Goal: Information Seeking & Learning: Learn about a topic

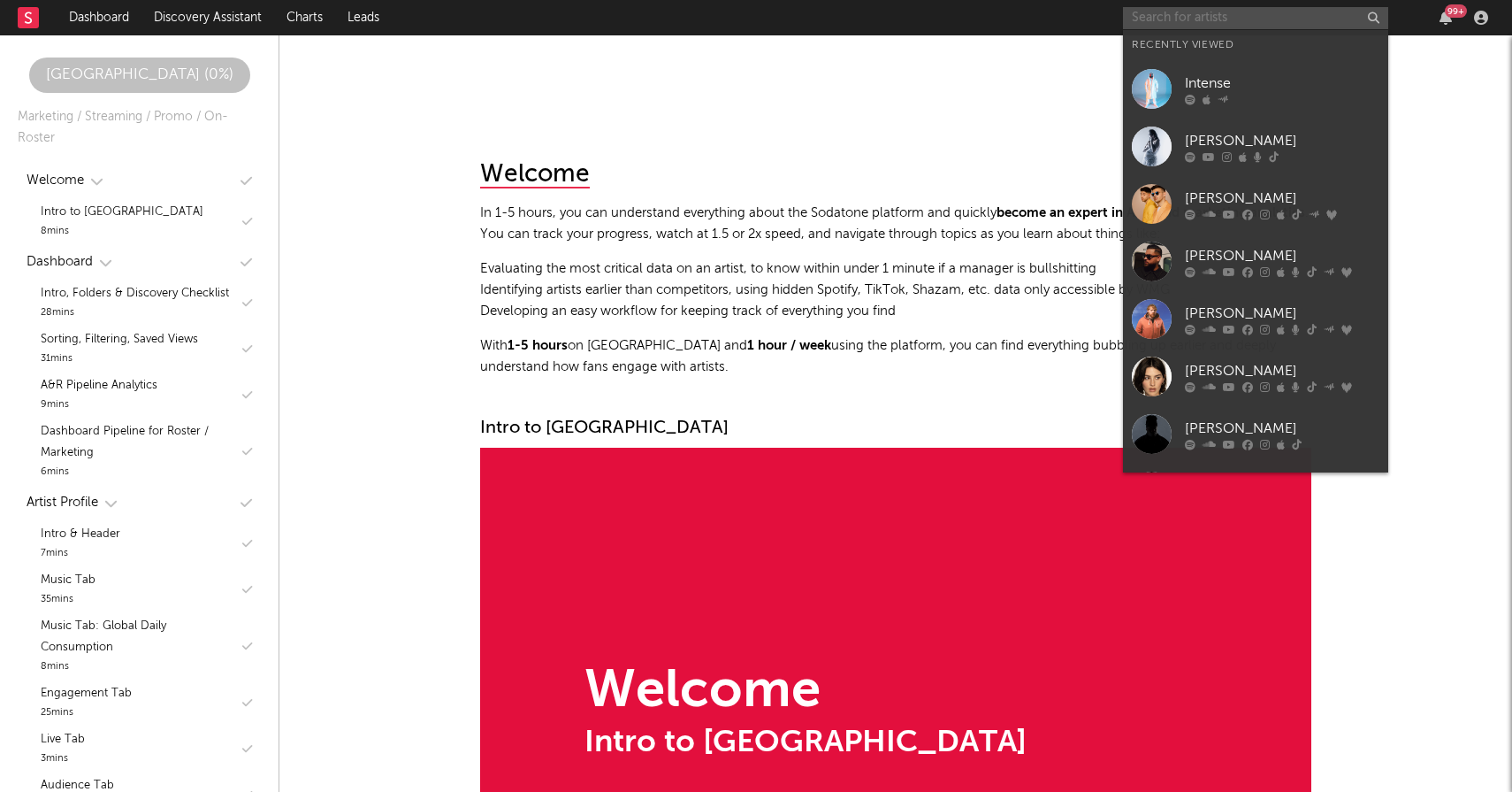
click at [1214, 22] on input "text" at bounding box center [1255, 18] width 266 height 22
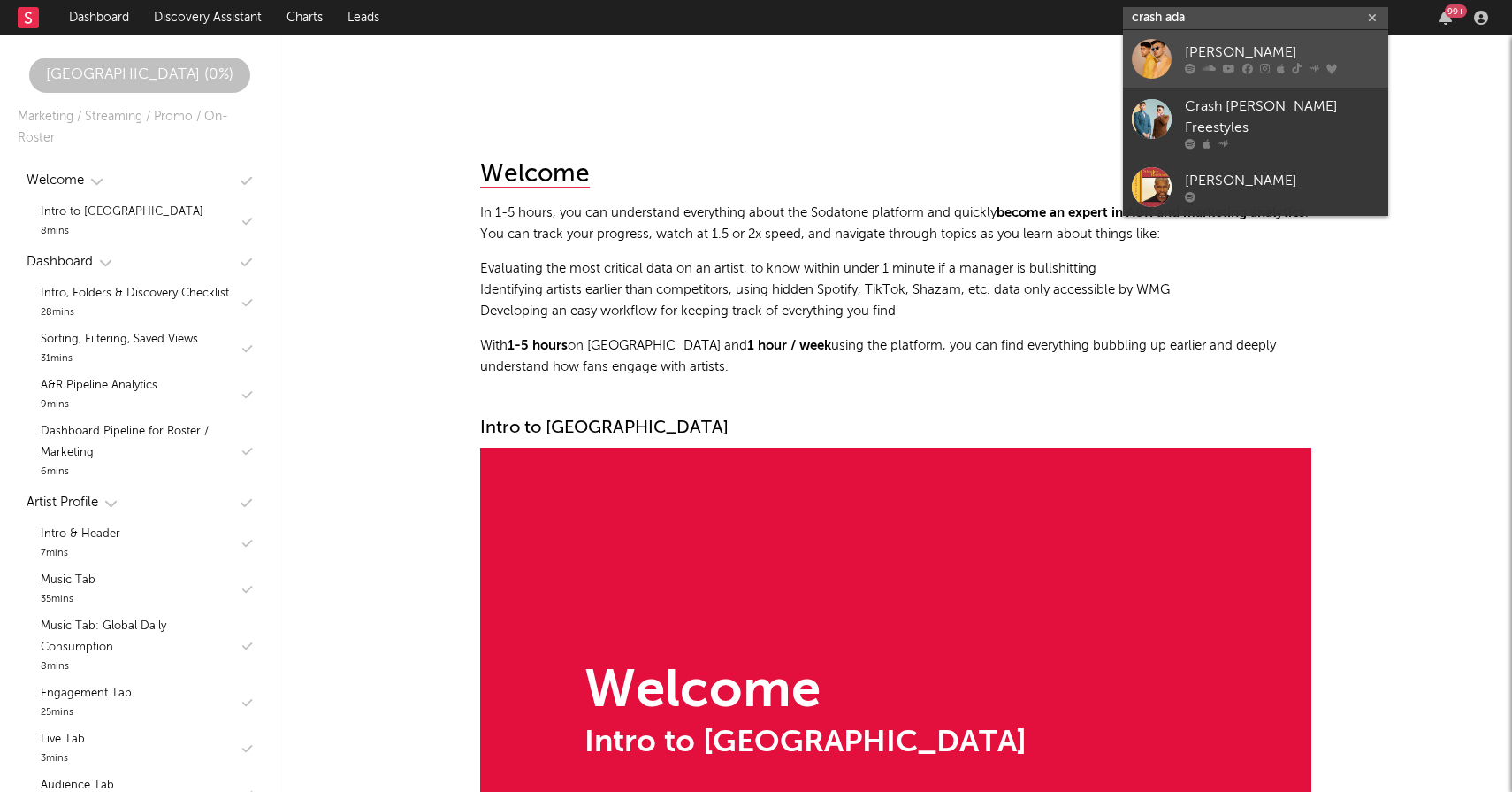
type input "crash ada"
click at [1241, 52] on div "[PERSON_NAME]" at bounding box center [1282, 53] width 194 height 21
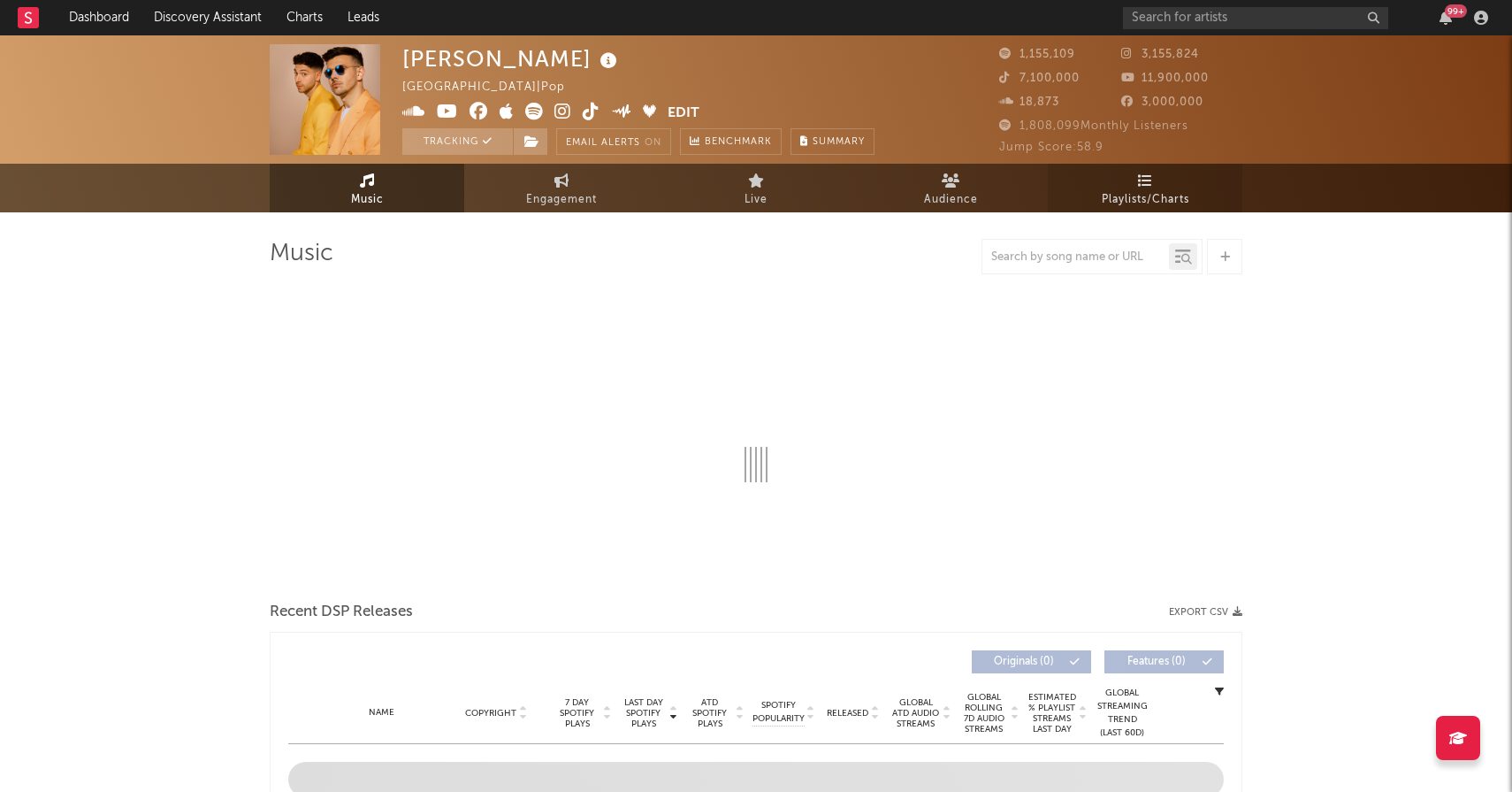
click at [1138, 200] on span "Playlists/Charts" at bounding box center [1146, 200] width 88 height 21
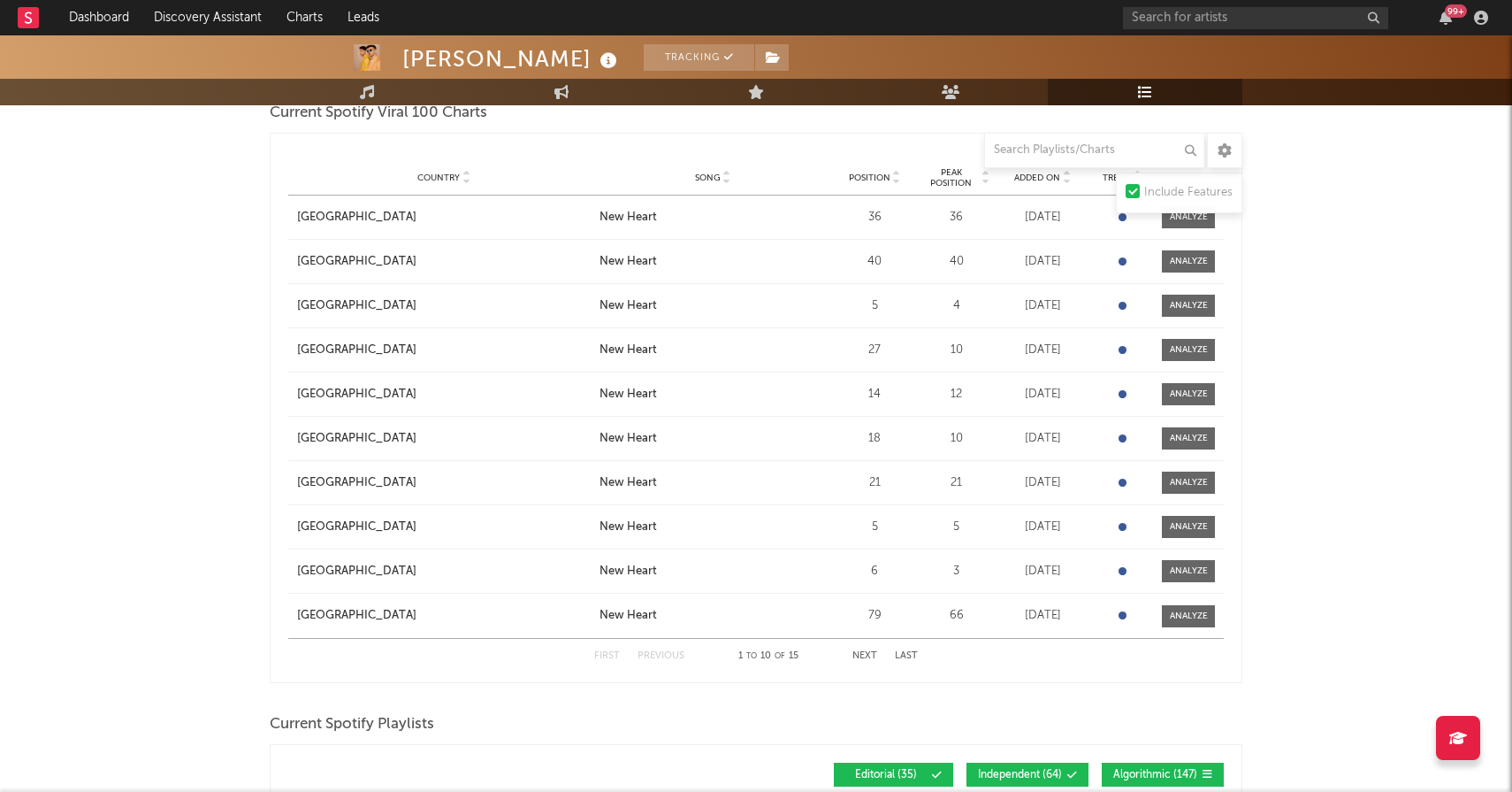
scroll to position [221, 0]
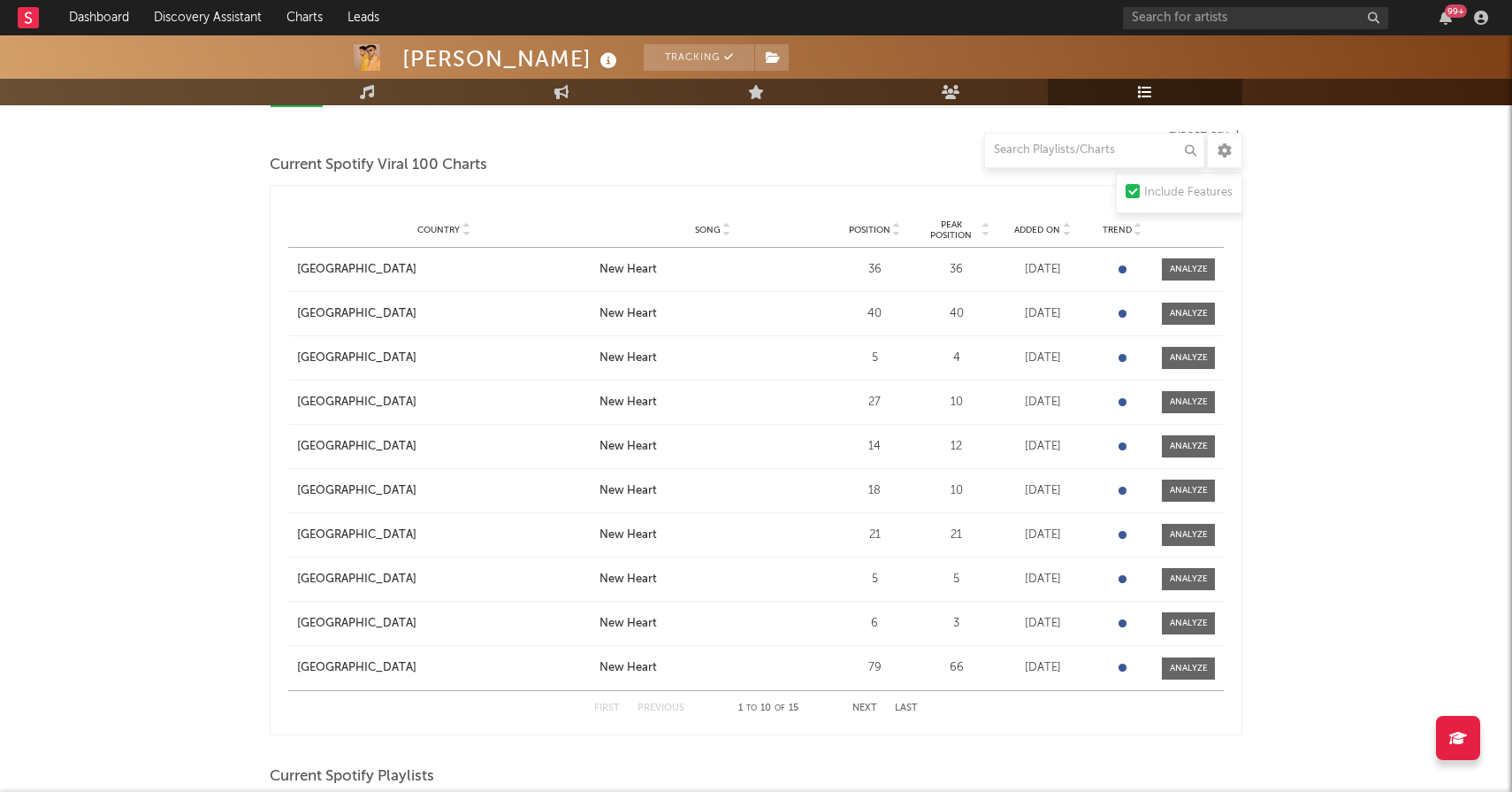
click at [1038, 235] on div "Added On" at bounding box center [1042, 229] width 89 height 14
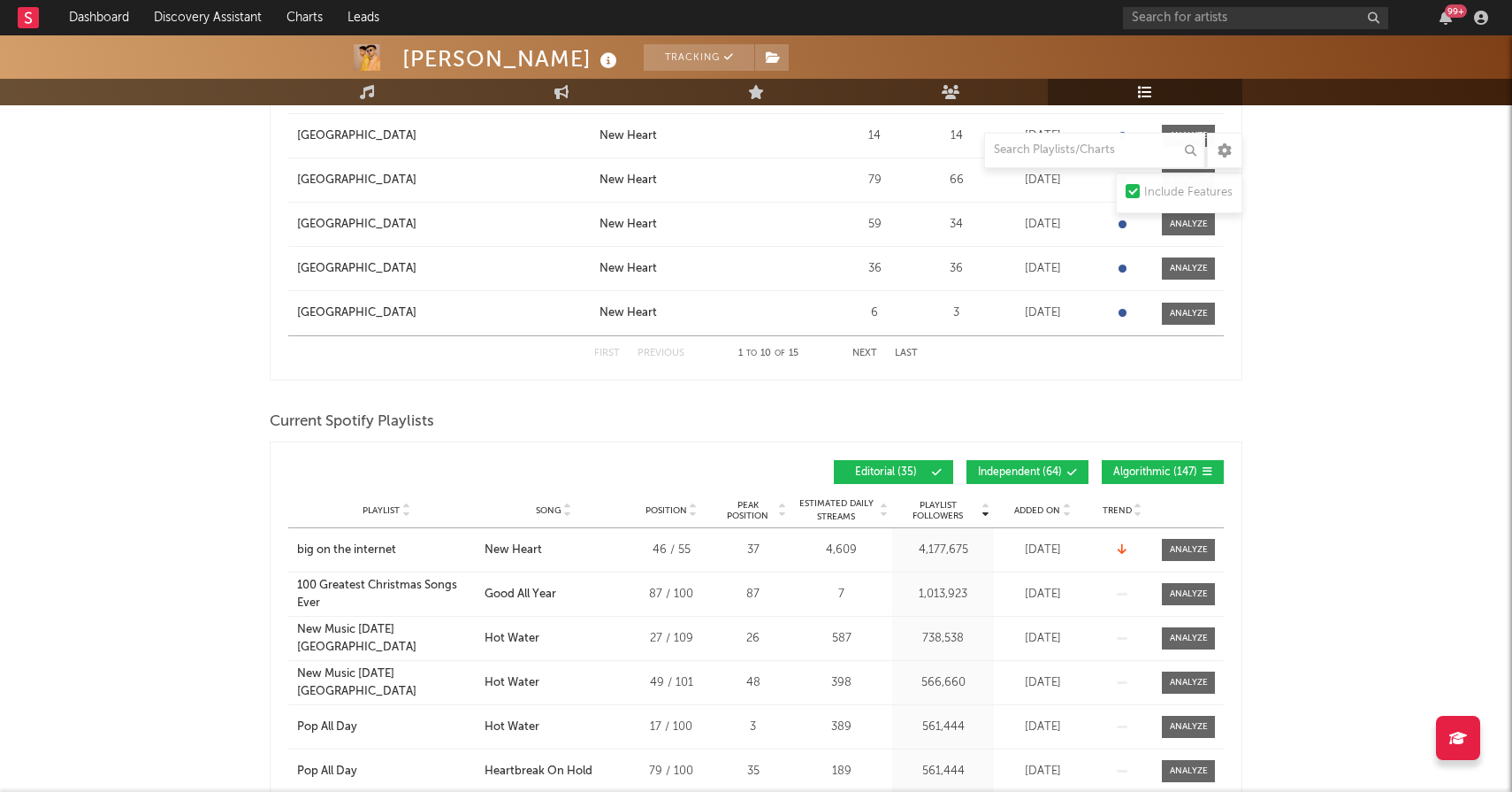
scroll to position [811, 0]
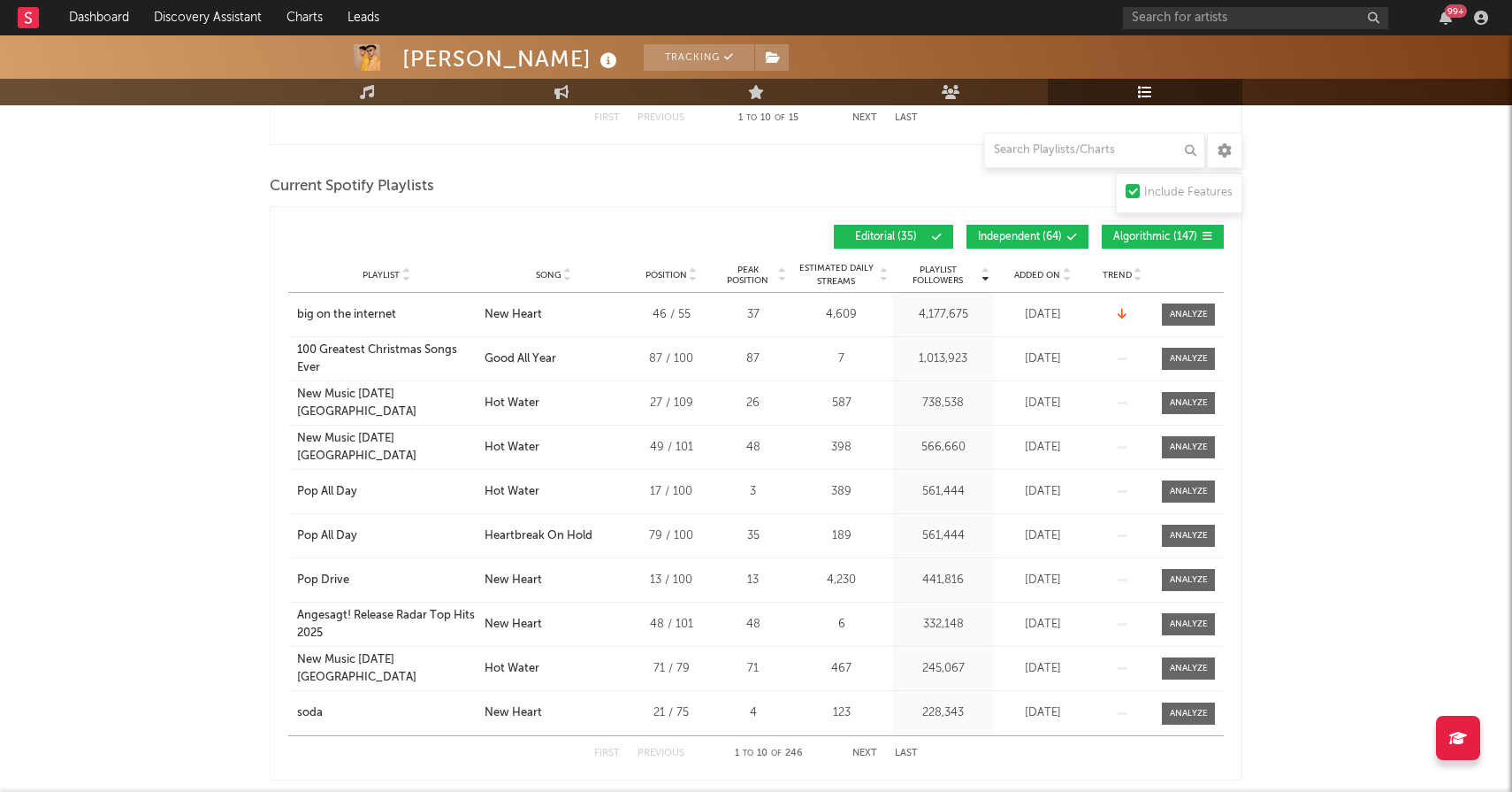
click at [1036, 270] on span "Added On" at bounding box center [1037, 274] width 46 height 11
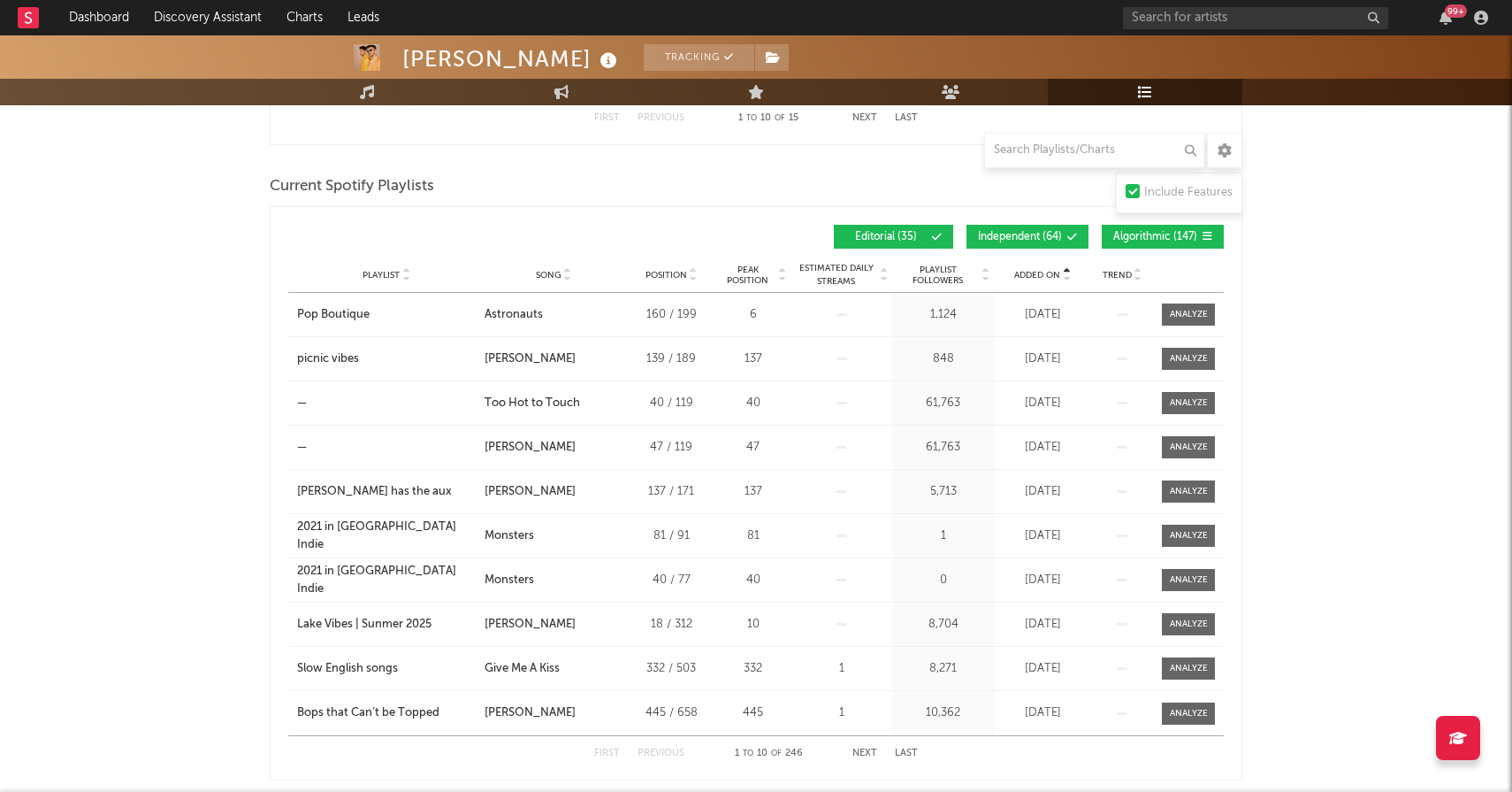
click at [1036, 270] on span "Added On" at bounding box center [1037, 274] width 46 height 11
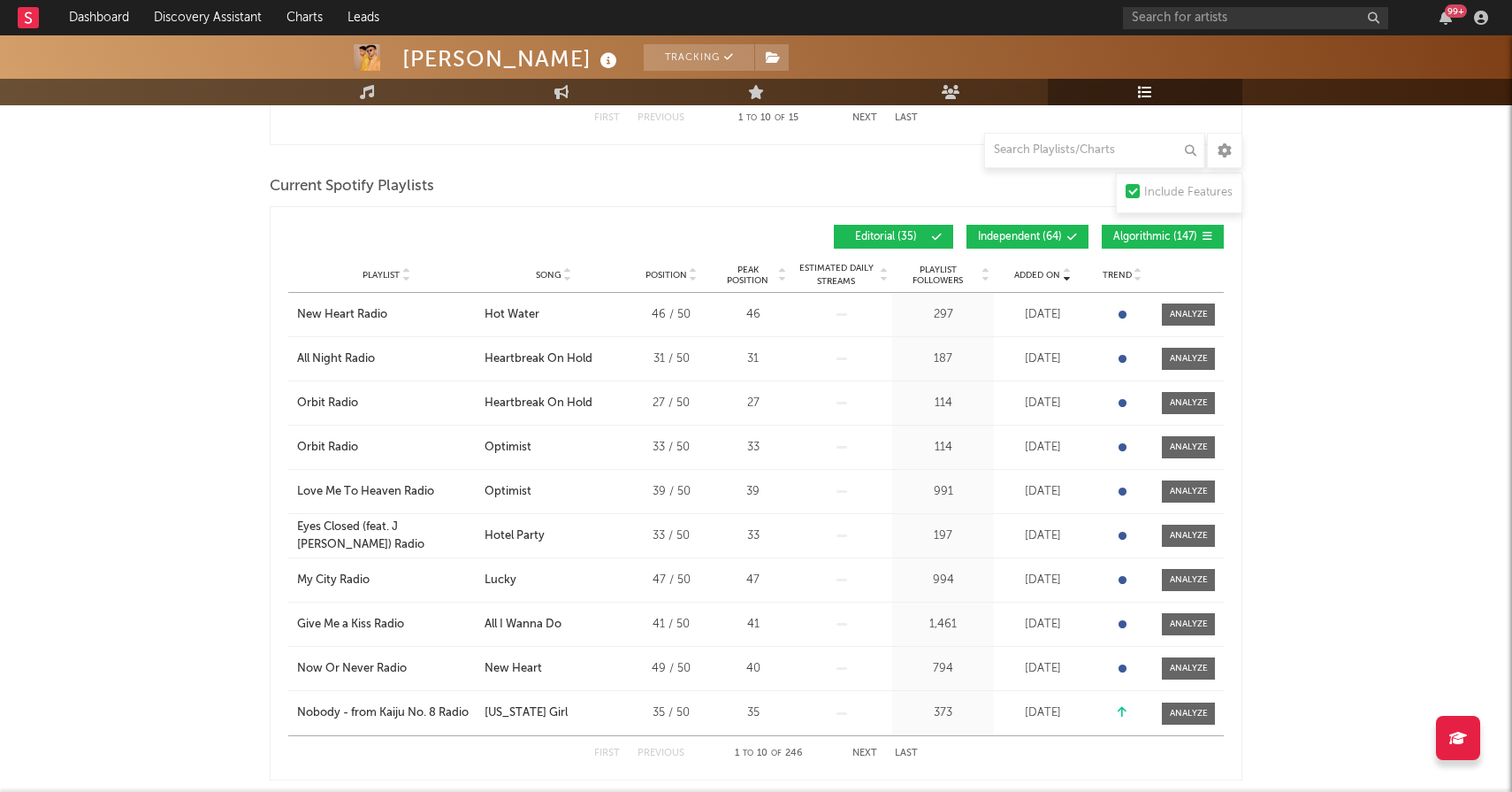
click at [1131, 244] on button "Algorithmic ( 147 )" at bounding box center [1163, 236] width 122 height 23
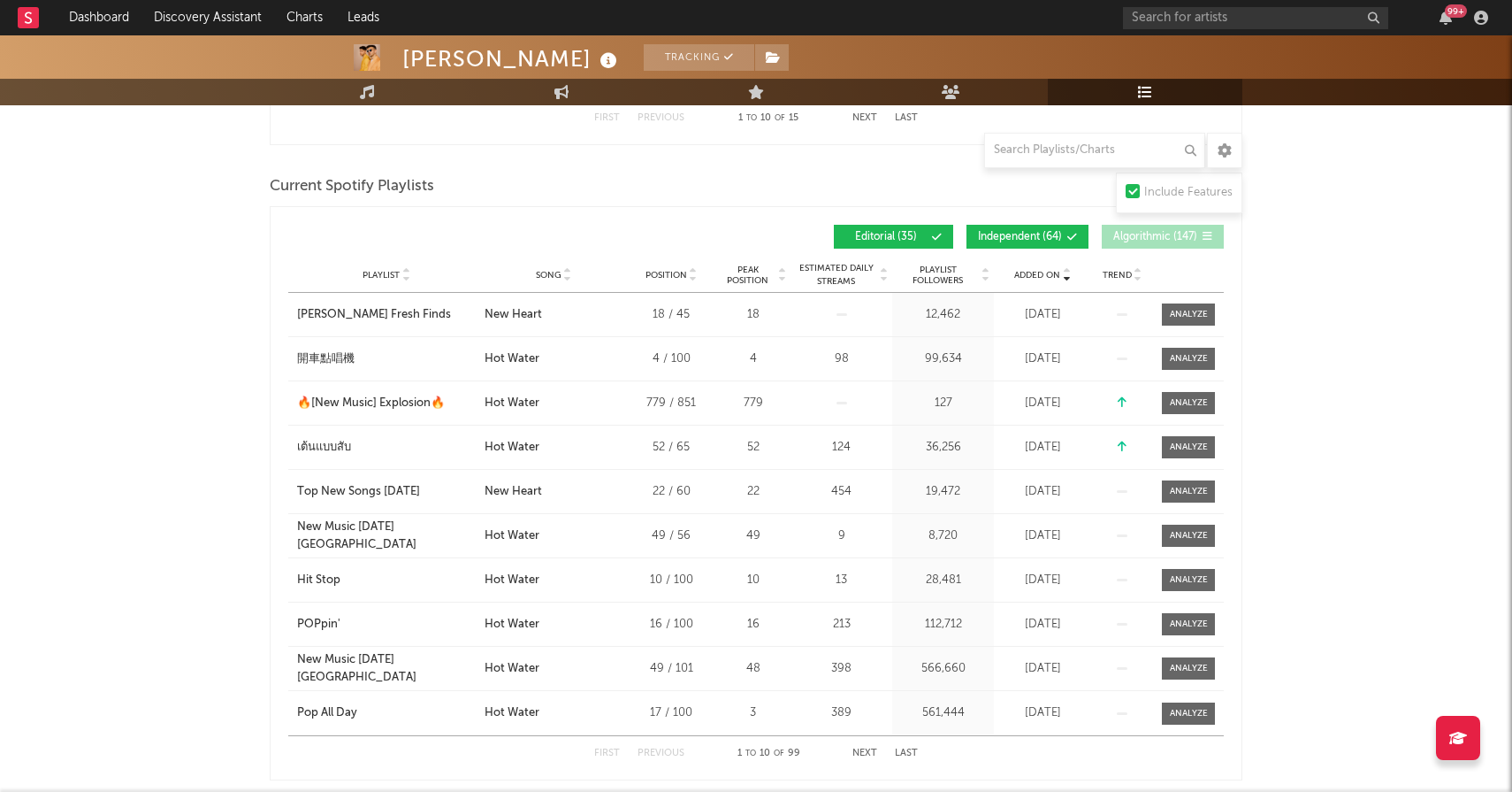
click at [1027, 244] on button "Independent ( 64 )" at bounding box center [1027, 236] width 122 height 23
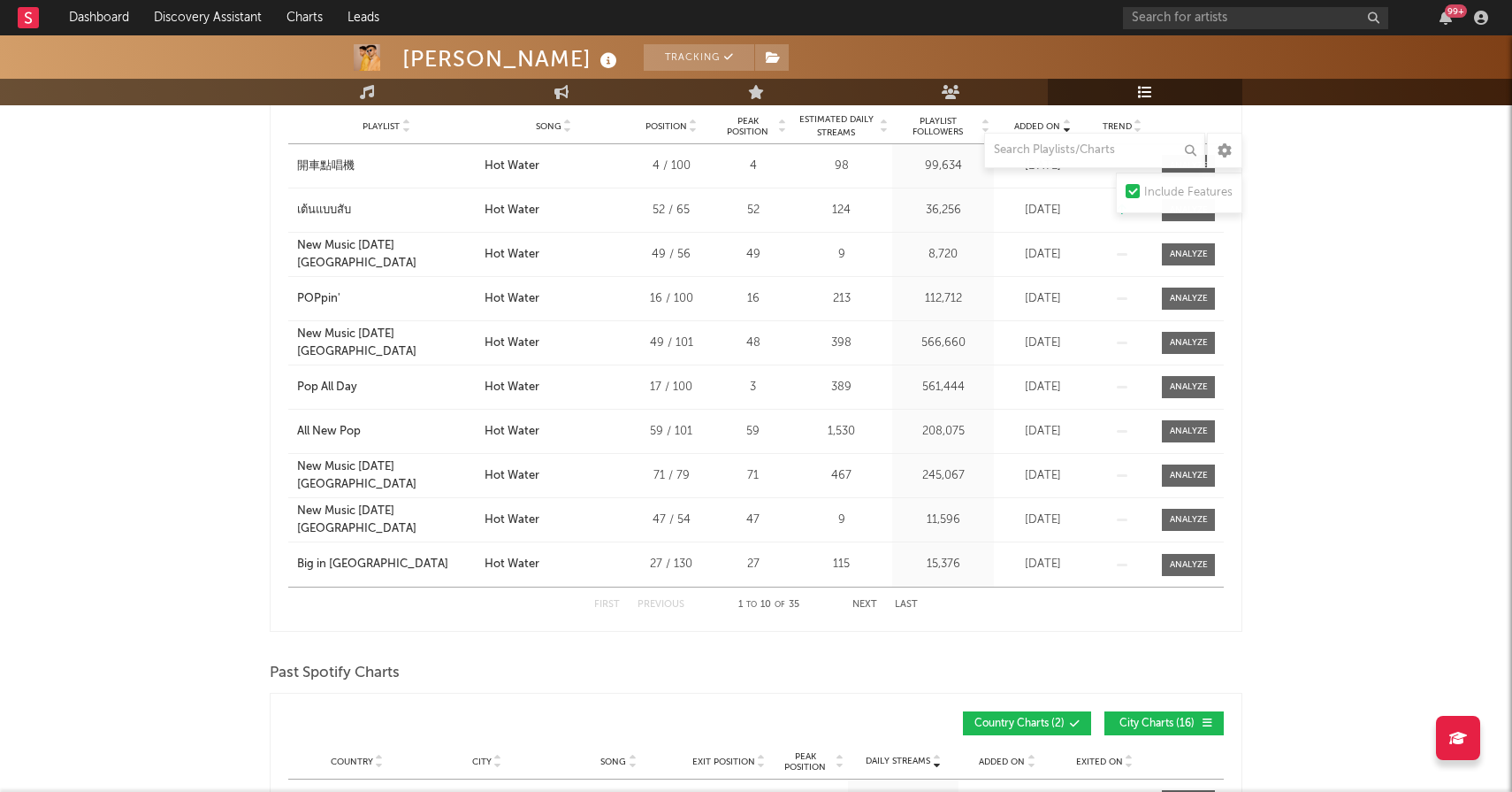
scroll to position [1037, 0]
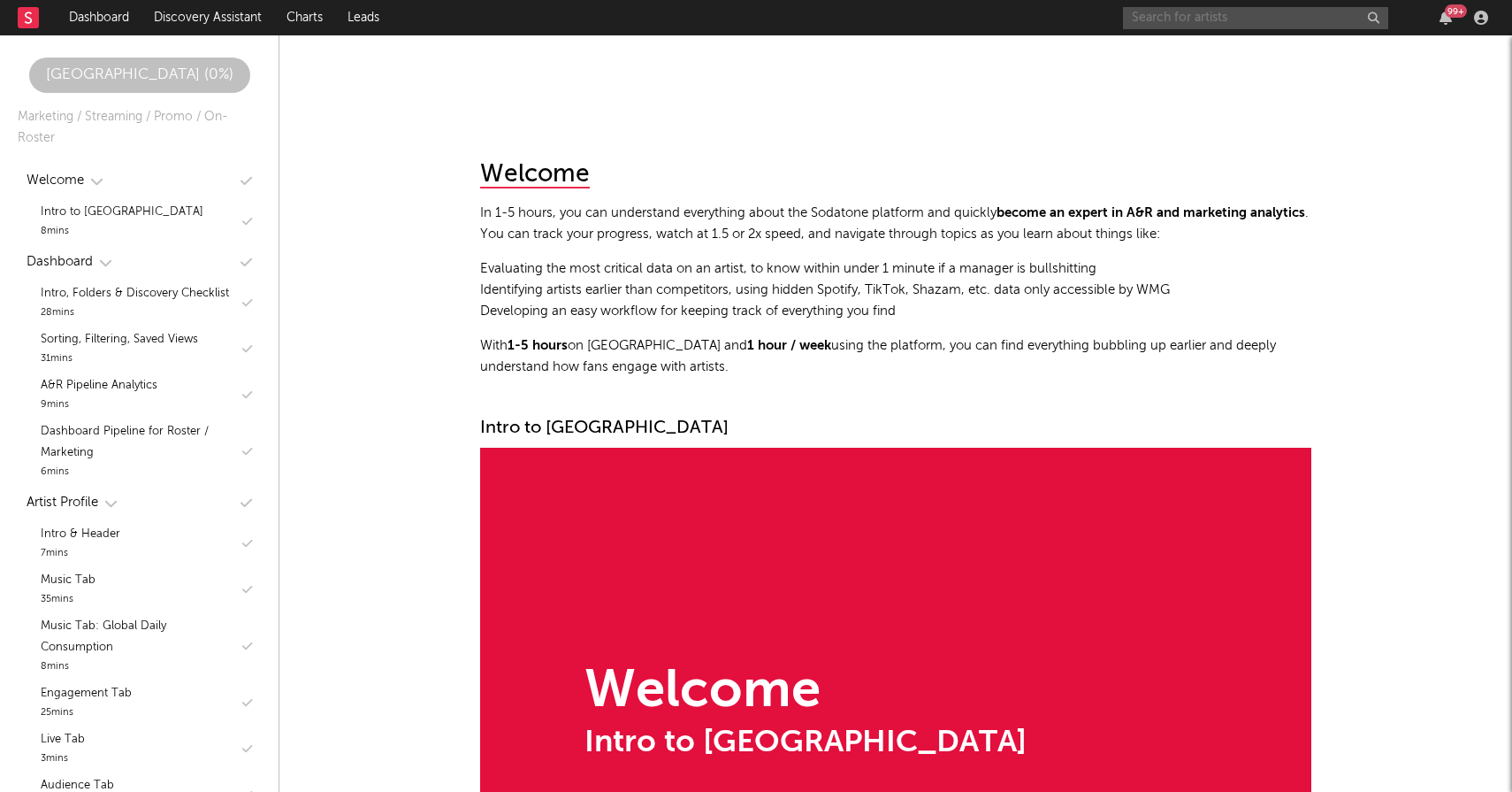
click at [1188, 25] on input "text" at bounding box center [1255, 18] width 266 height 22
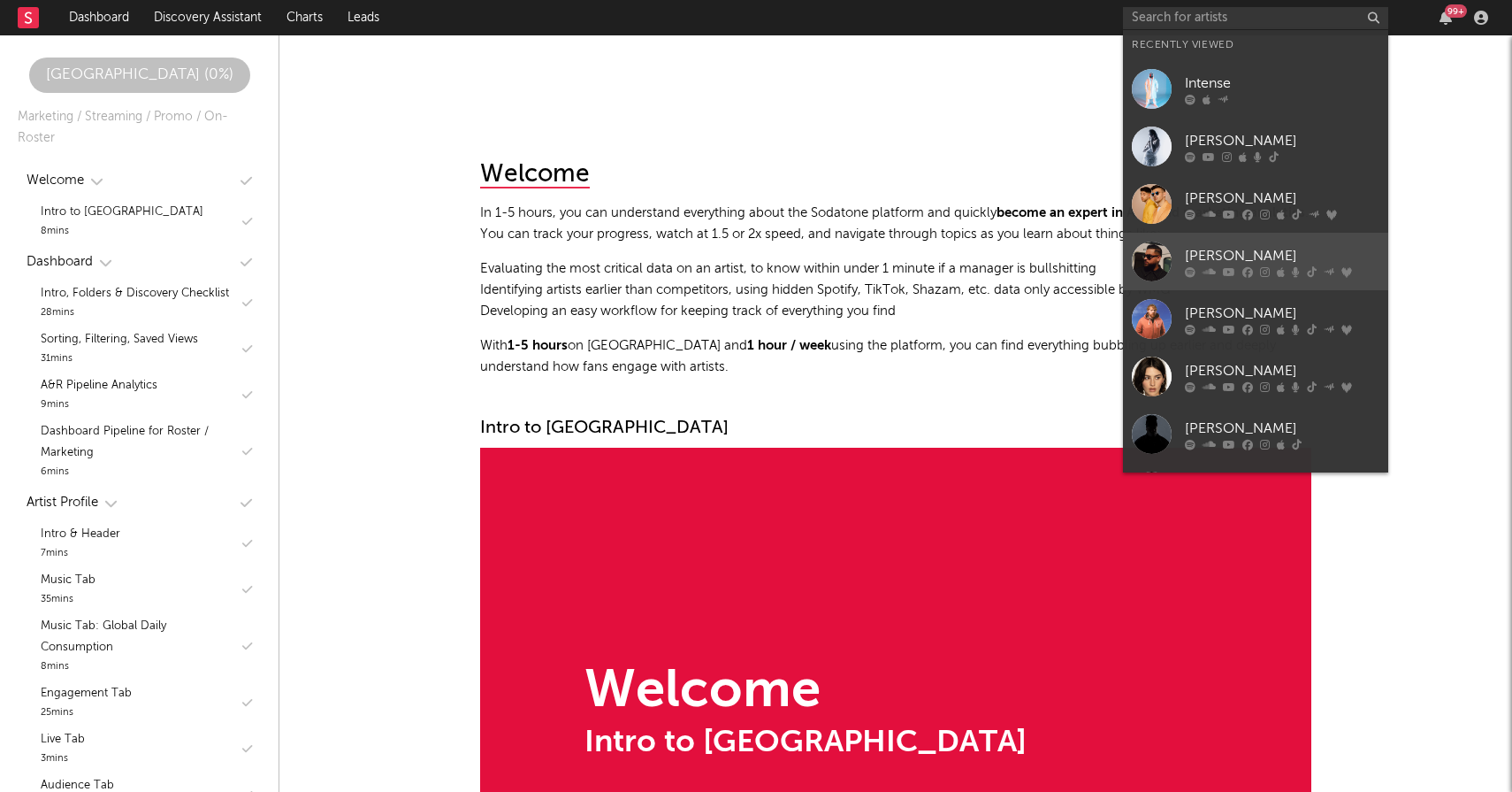
click at [1231, 249] on div "[PERSON_NAME]" at bounding box center [1282, 256] width 194 height 21
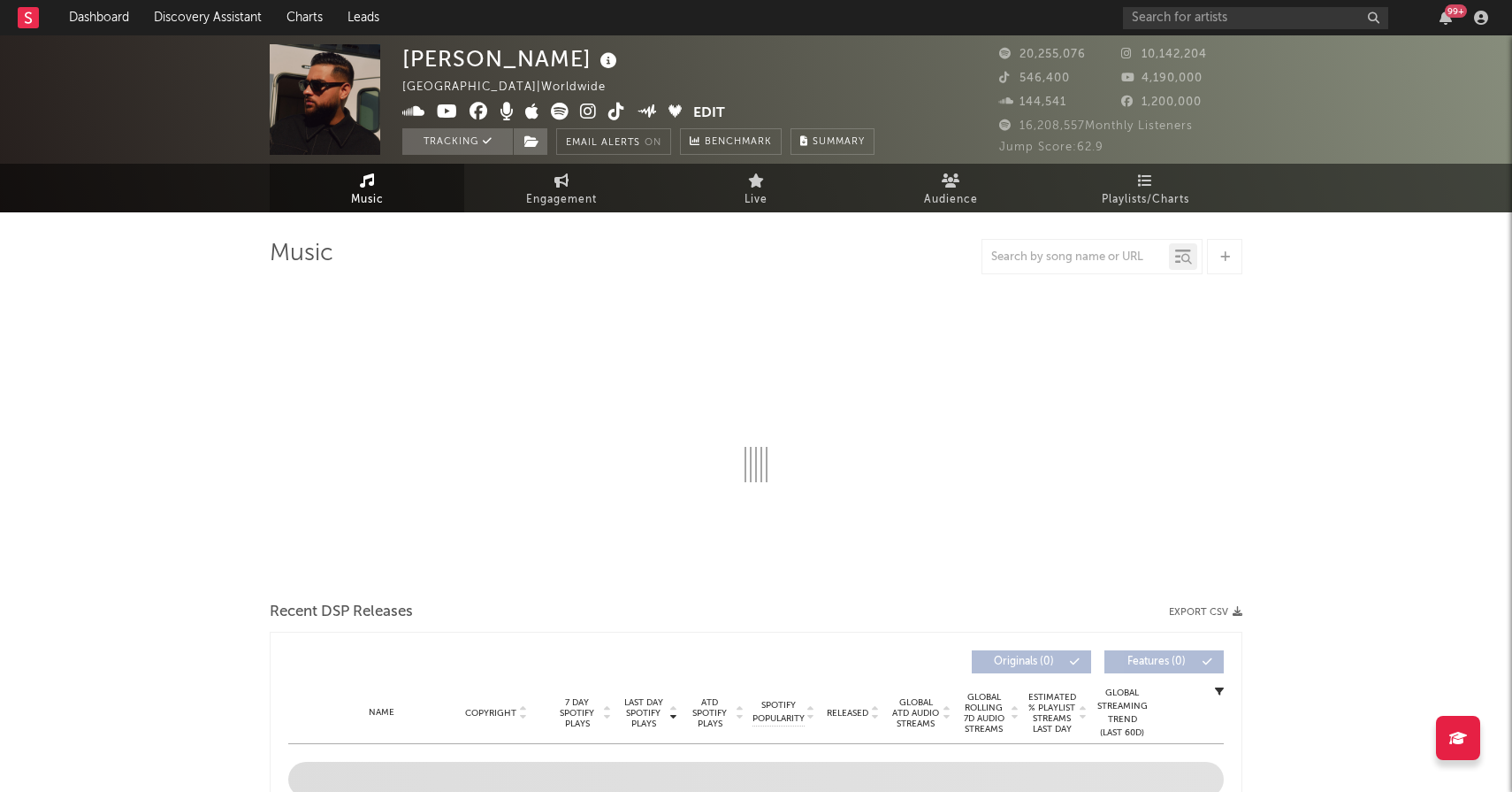
select select "6m"
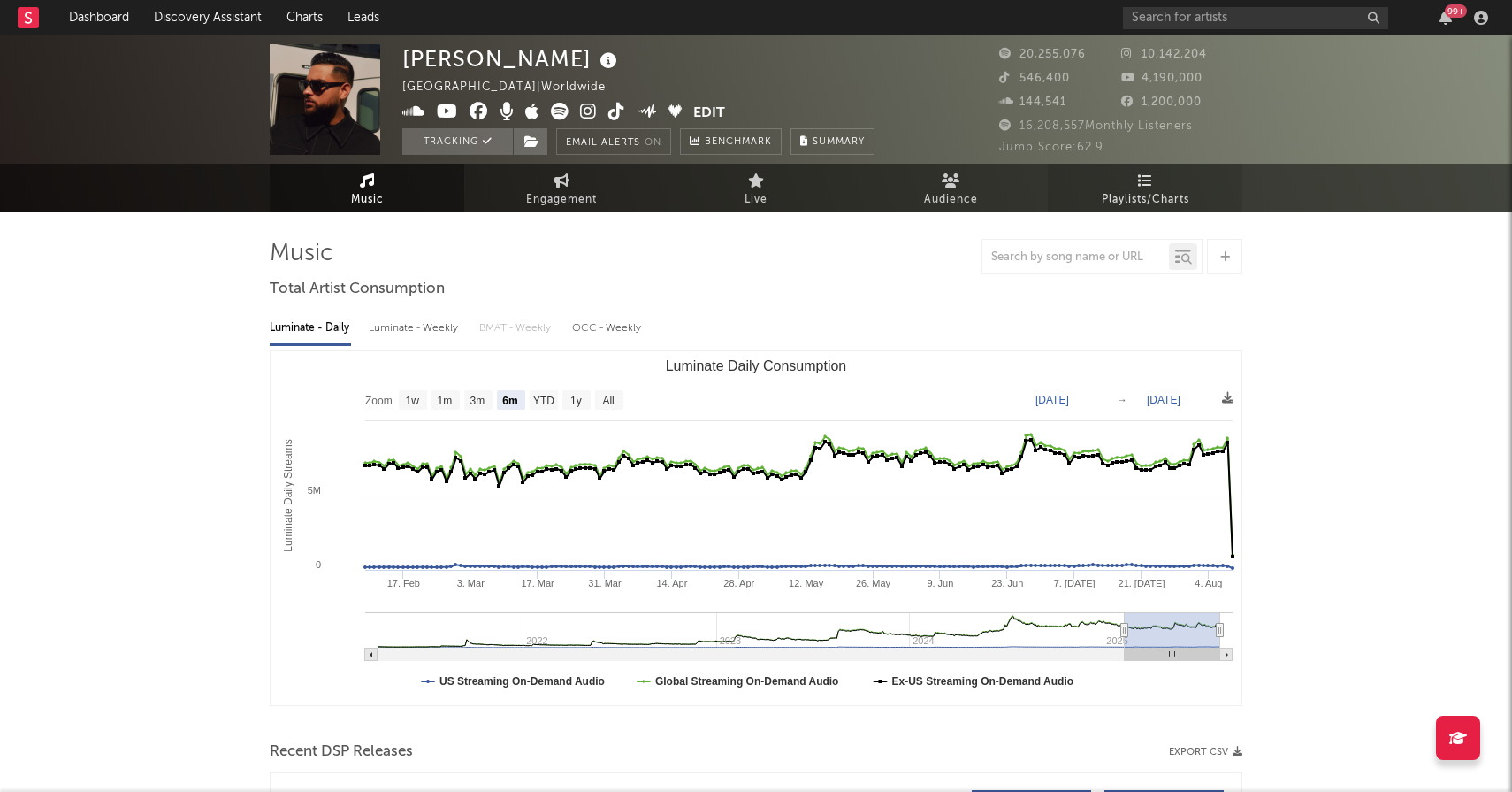
click at [1145, 198] on span "Playlists/Charts" at bounding box center [1146, 200] width 88 height 21
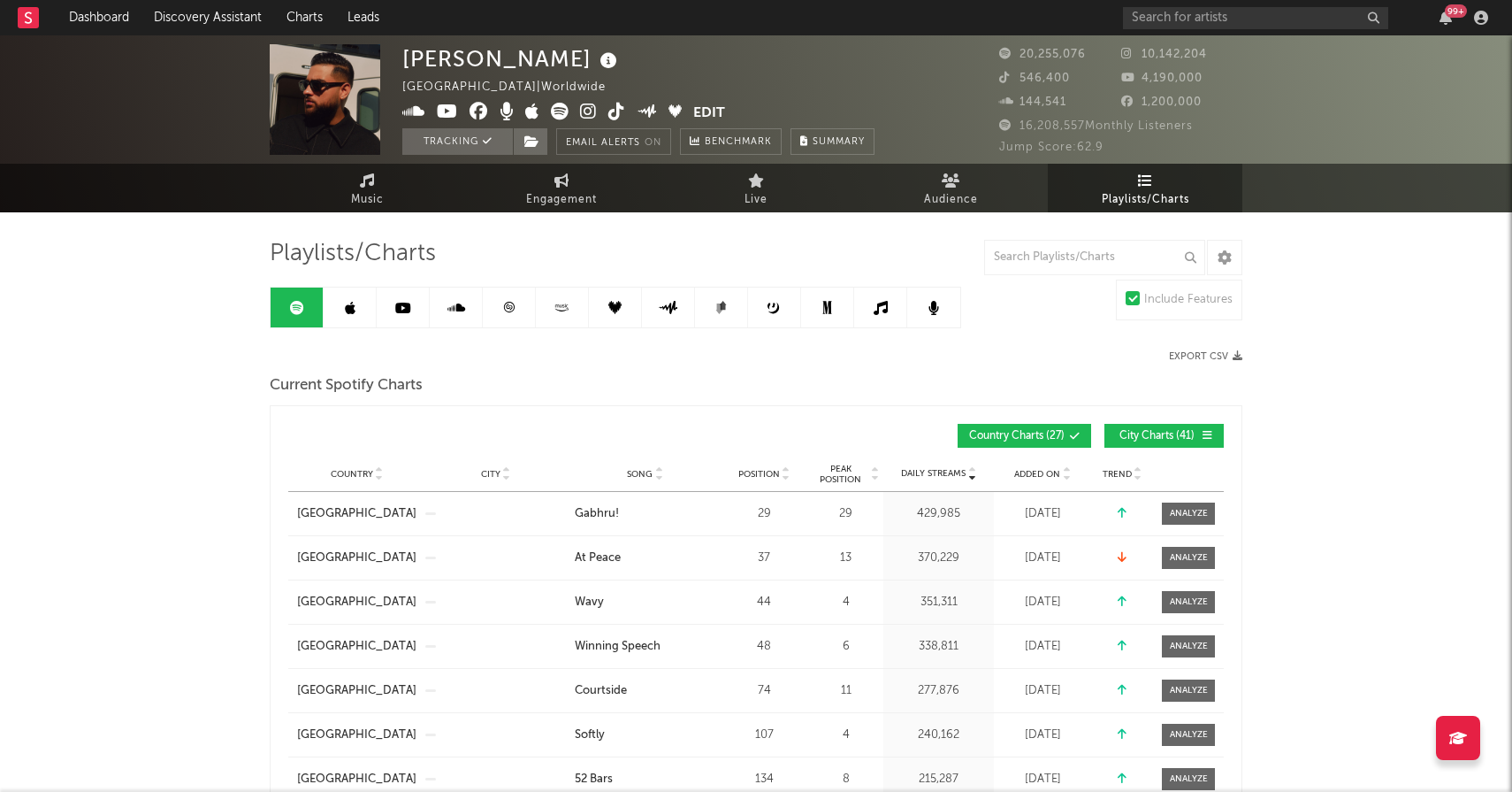
click at [1031, 477] on span "Added On" at bounding box center [1037, 474] width 46 height 11
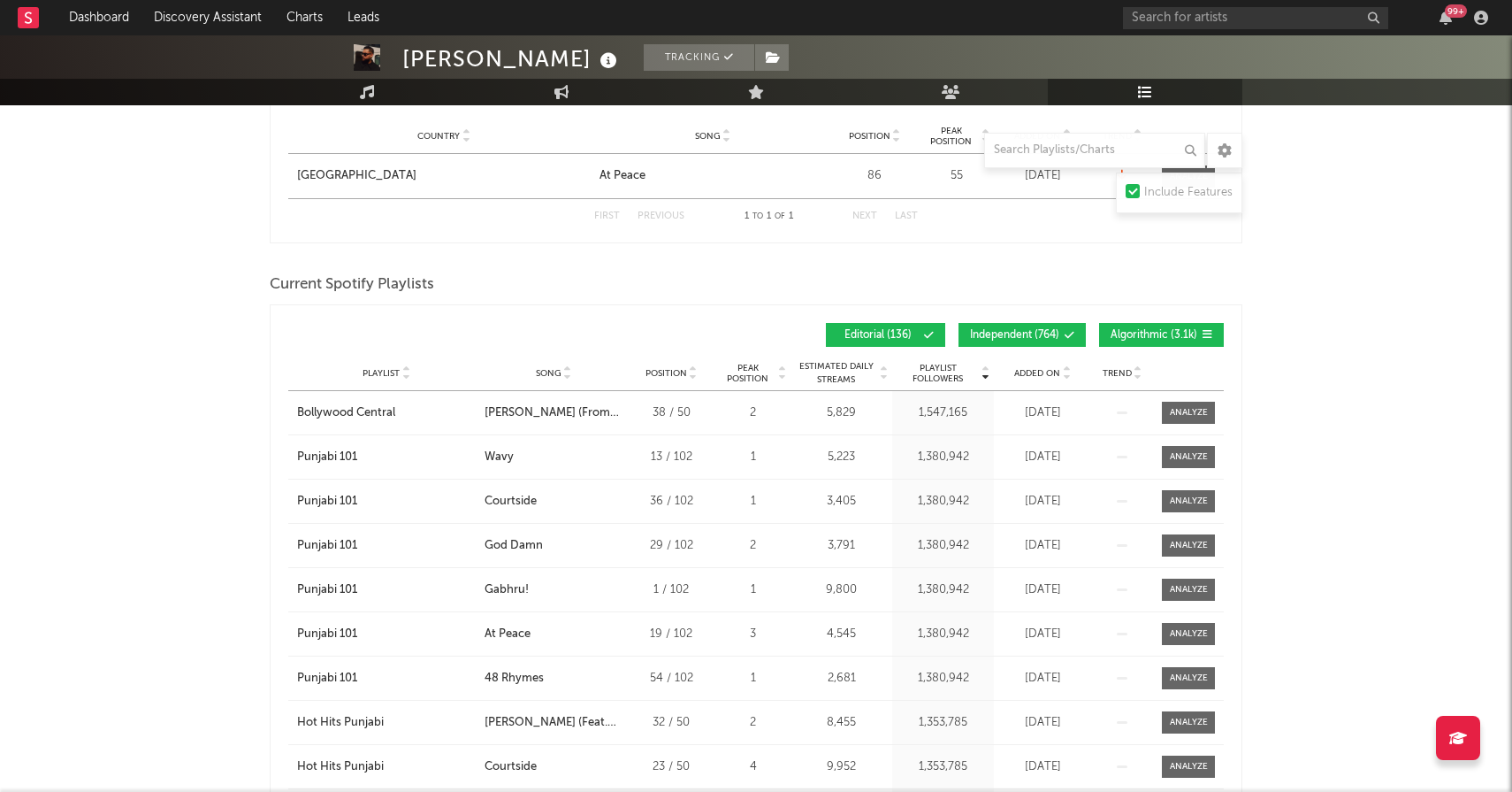
scroll to position [953, 0]
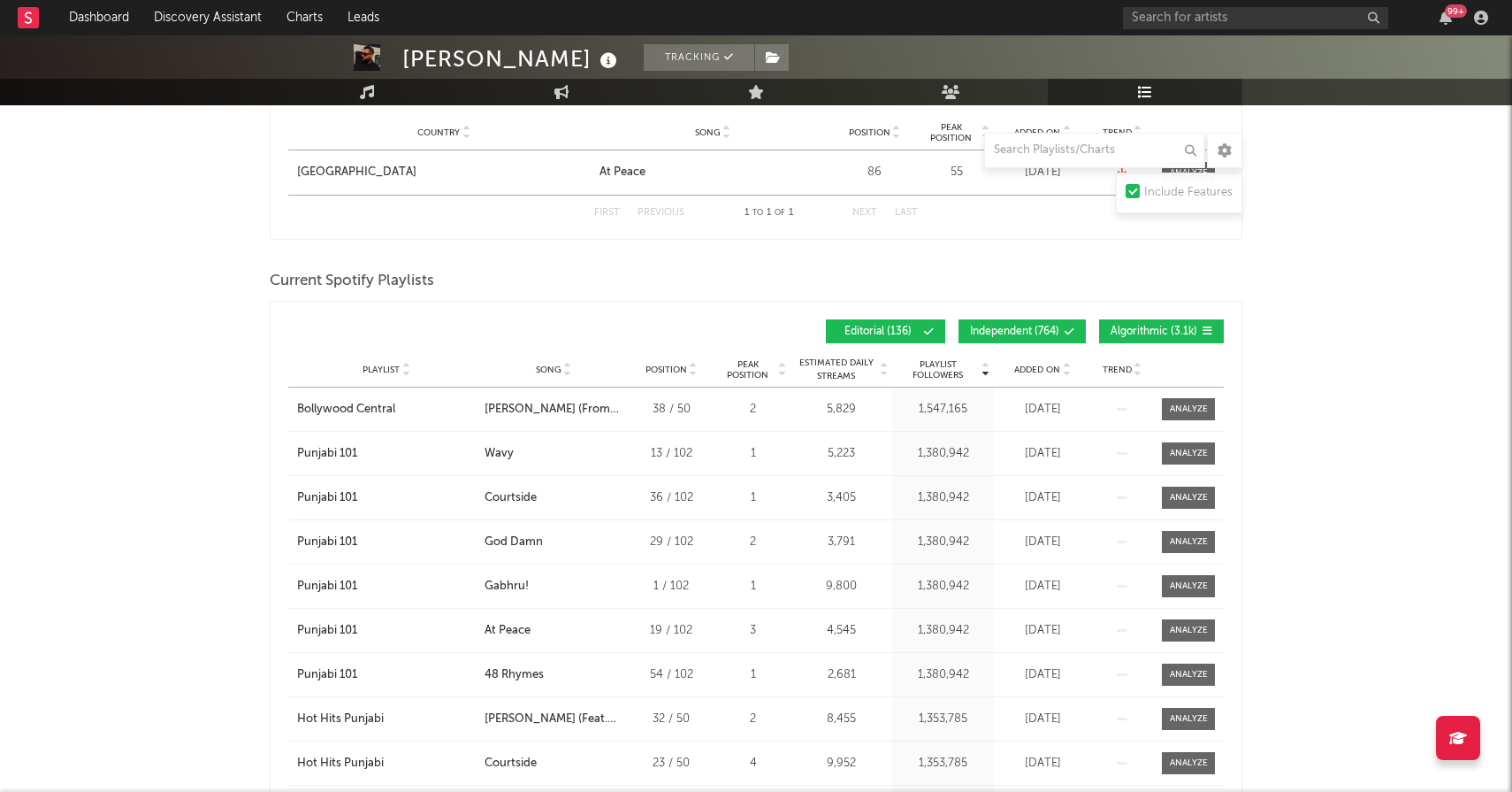
click at [1041, 359] on div "Playlist City Song Position Peak Position Estimated Daily Streams Playlist Foll…" at bounding box center [756, 370] width 935 height 35
click at [1043, 365] on span "Added On" at bounding box center [1037, 369] width 46 height 11
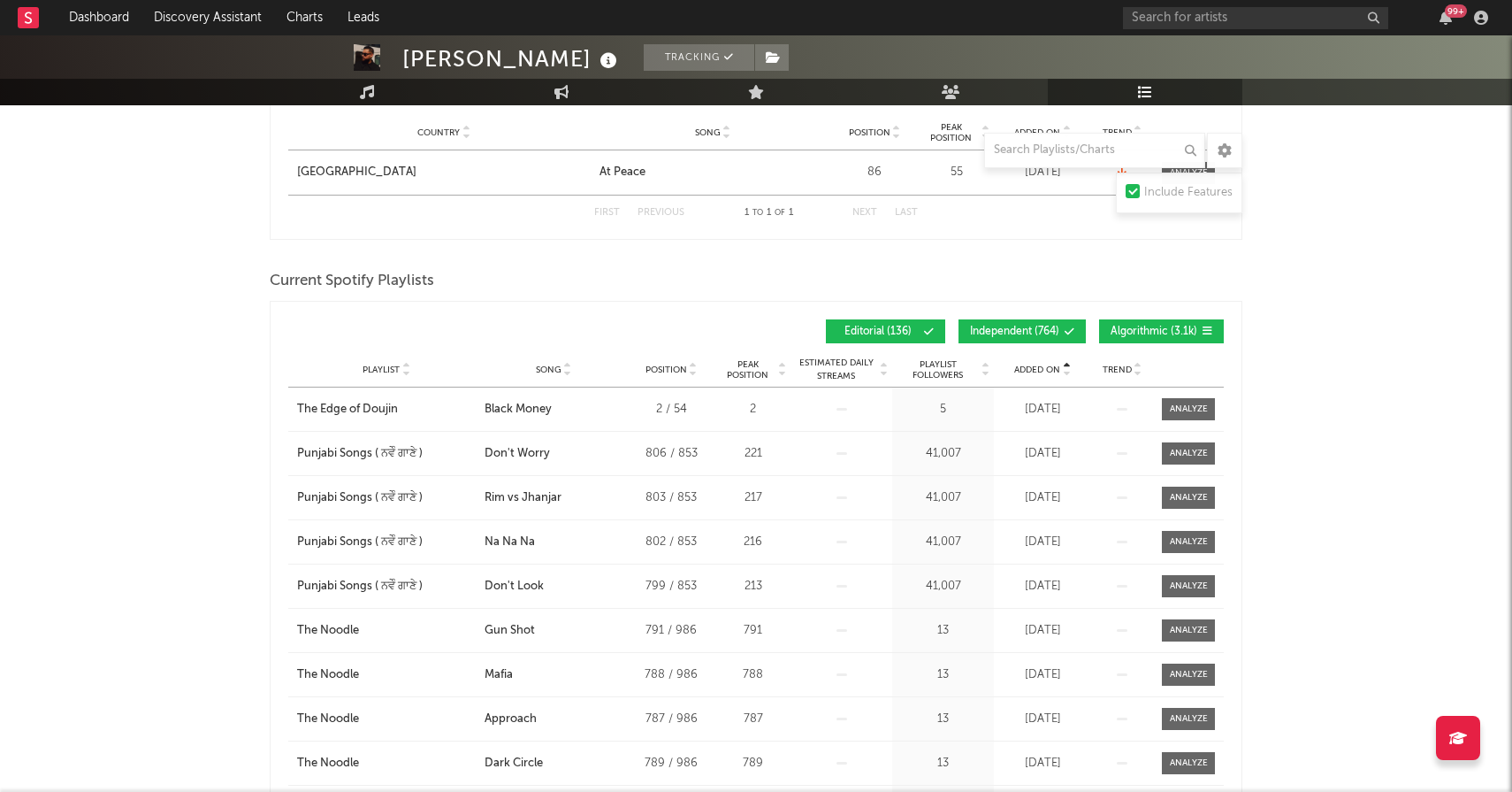
click at [1043, 365] on span "Added On" at bounding box center [1037, 369] width 46 height 11
click at [1117, 326] on span "Algorithmic ( 3.1k )" at bounding box center [1154, 331] width 87 height 11
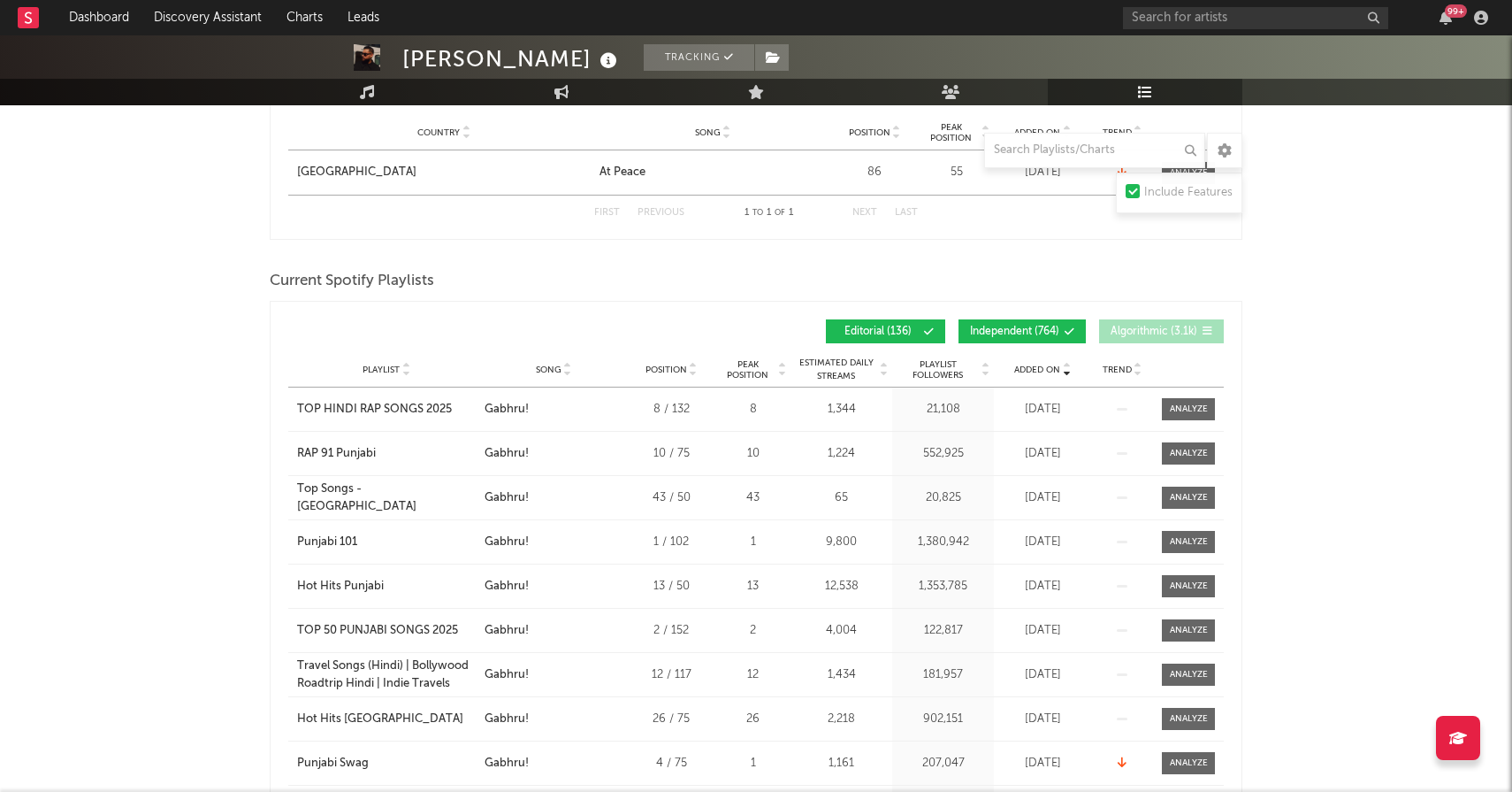
click at [1041, 333] on span "Independent ( 764 )" at bounding box center [1014, 331] width 89 height 11
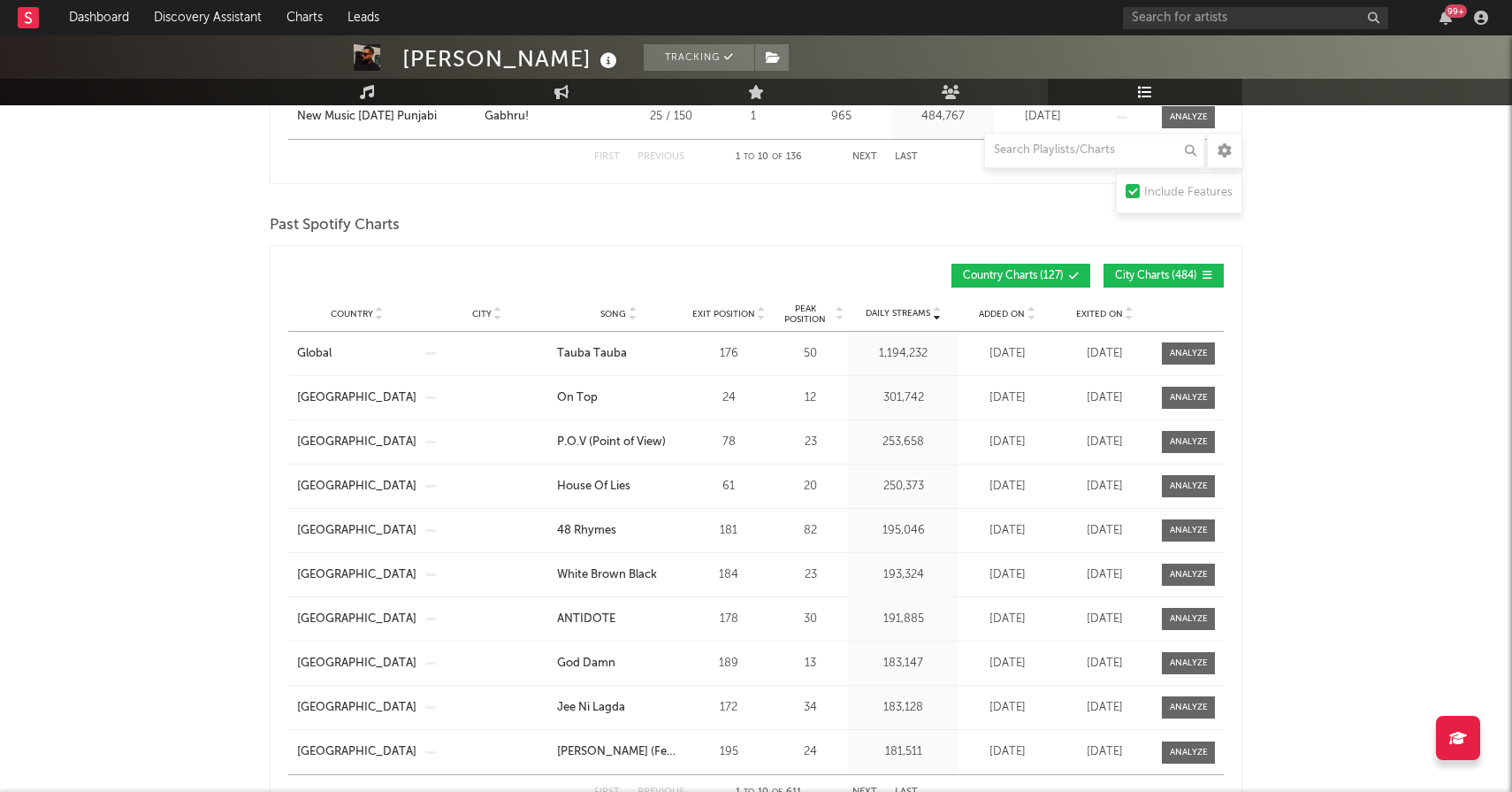
scroll to position [1660, 0]
